Goal: Find specific page/section: Find specific page/section

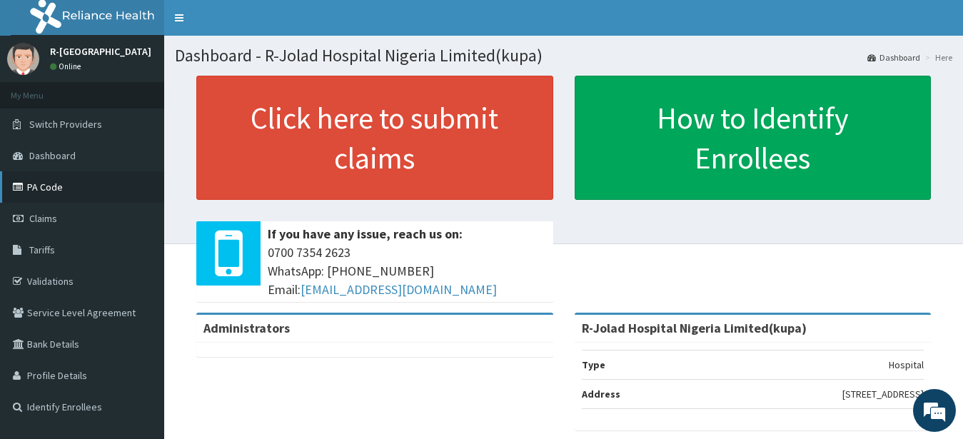
click at [36, 185] on link "PA Code" at bounding box center [82, 186] width 164 height 31
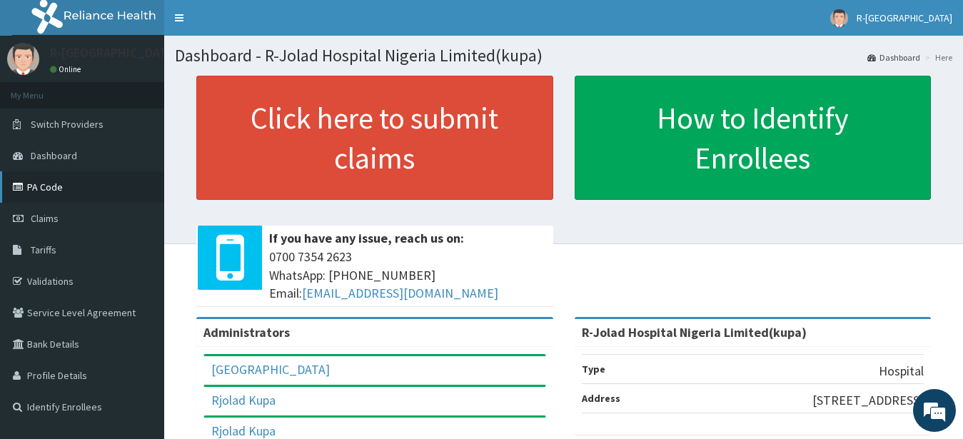
click at [39, 189] on link "PA Code" at bounding box center [82, 186] width 164 height 31
click at [56, 284] on link "Validations" at bounding box center [82, 281] width 164 height 31
click at [49, 186] on link "PA Code" at bounding box center [82, 186] width 164 height 31
